Goal: Task Accomplishment & Management: Use online tool/utility

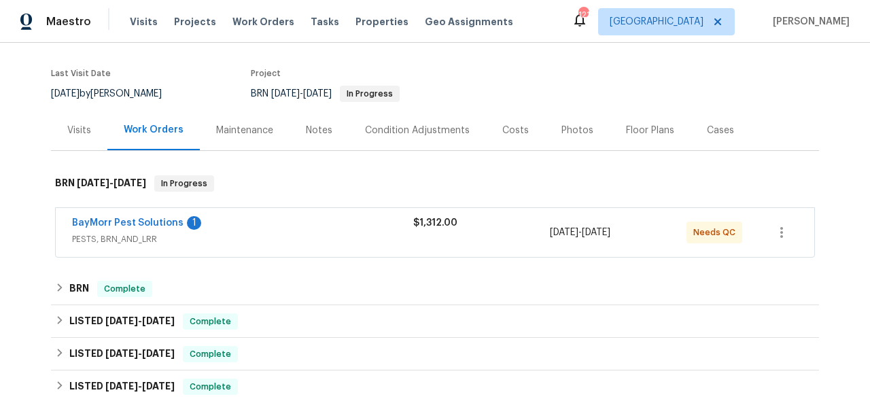
scroll to position [173, 0]
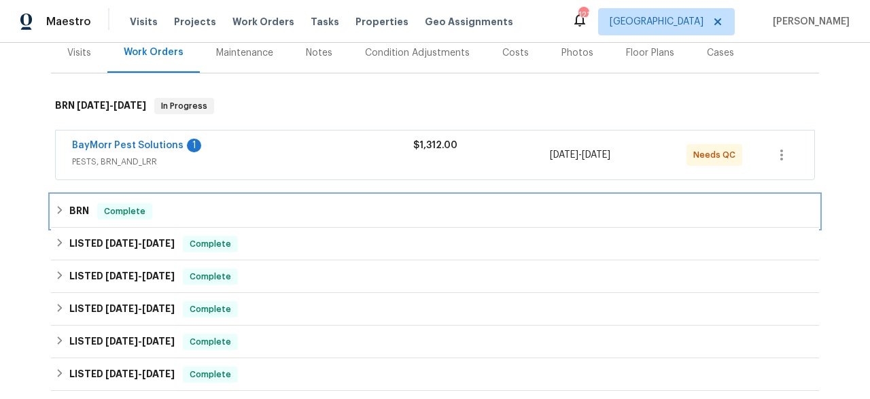
click at [313, 222] on div "BRN Complete" at bounding box center [435, 211] width 768 height 33
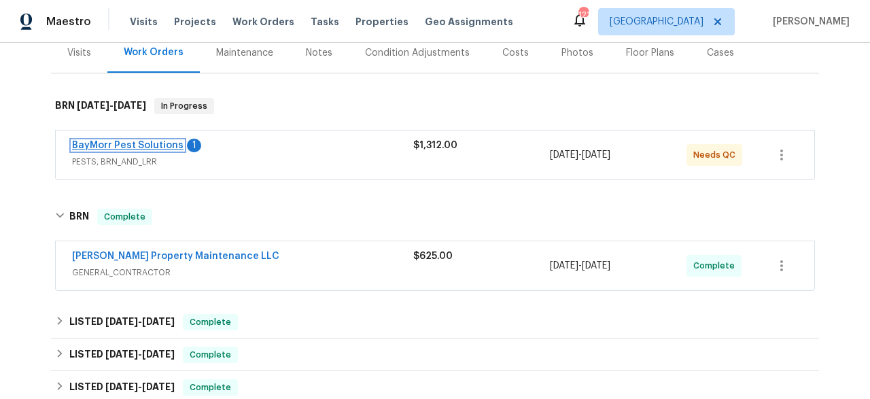
click at [126, 144] on link "BayMorr Pest Solutions" at bounding box center [127, 146] width 111 height 10
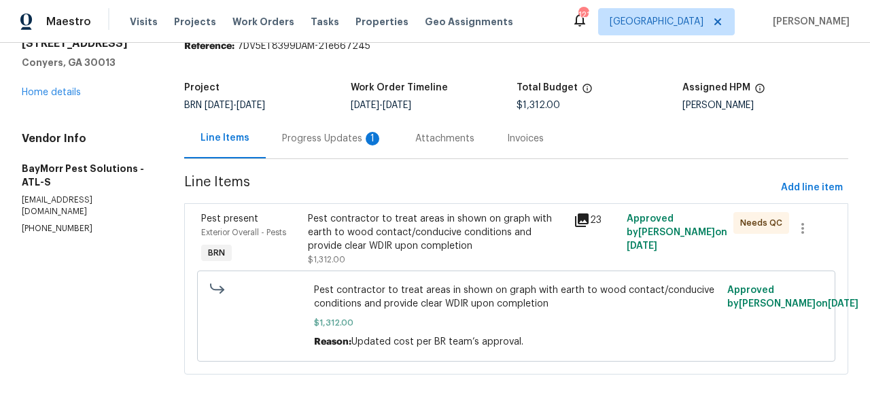
scroll to position [75, 0]
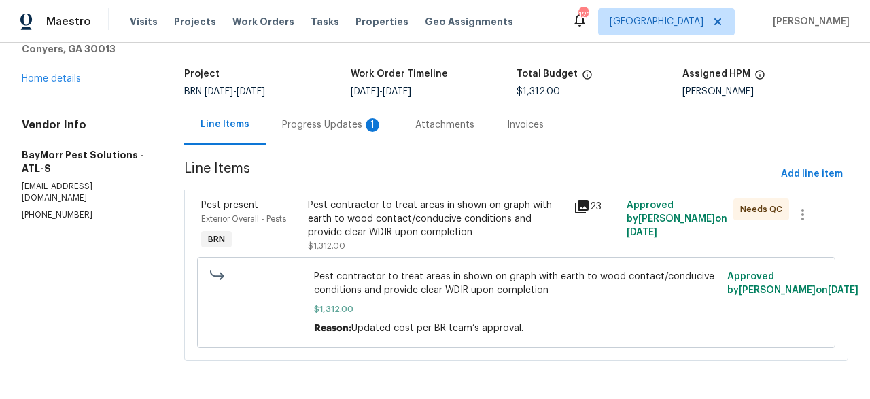
click at [575, 202] on icon at bounding box center [582, 207] width 14 height 14
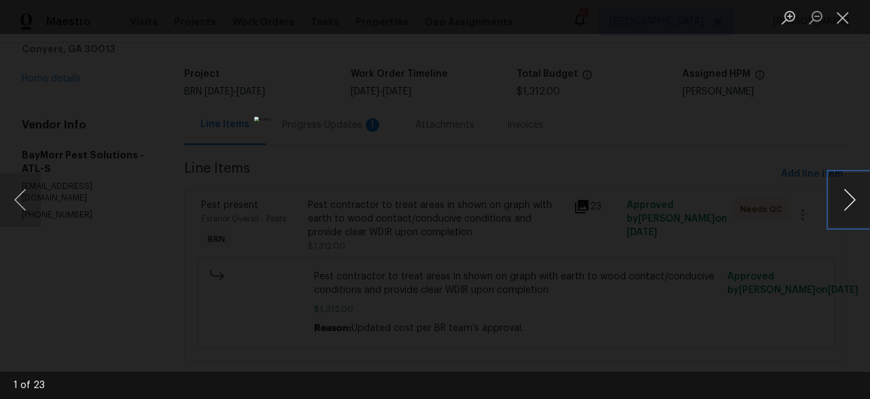
click at [842, 194] on button "Next image" at bounding box center [849, 200] width 41 height 54
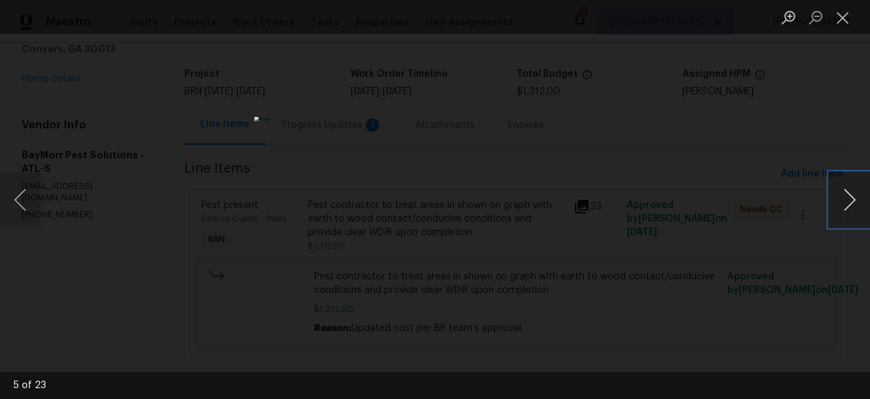
click at [842, 194] on button "Next image" at bounding box center [849, 200] width 41 height 54
click at [845, 18] on button "Close lightbox" at bounding box center [842, 17] width 27 height 24
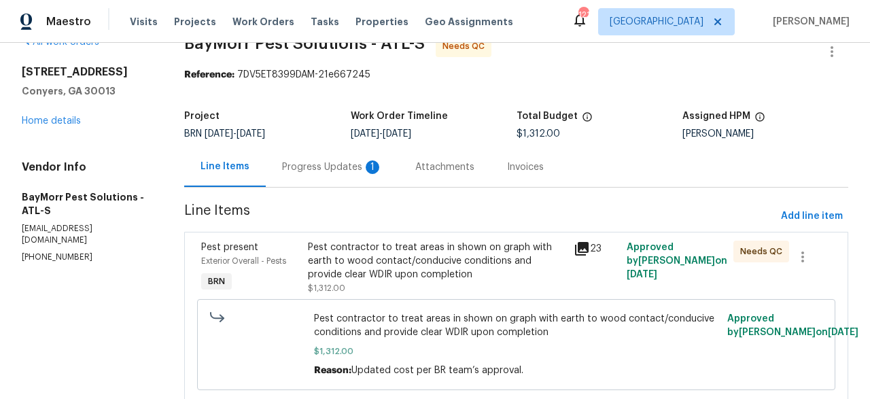
click at [342, 168] on div "Progress Updates 1" at bounding box center [332, 167] width 101 height 14
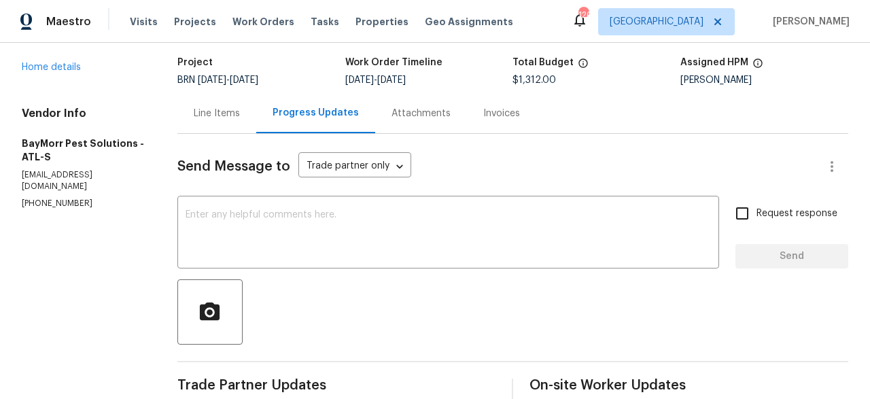
scroll to position [42, 0]
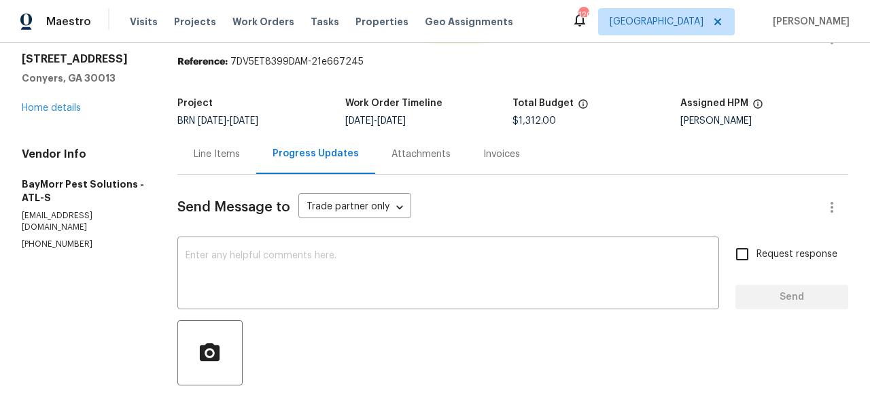
click at [496, 166] on div "Invoices" at bounding box center [501, 154] width 69 height 40
